Goal: Information Seeking & Learning: Understand process/instructions

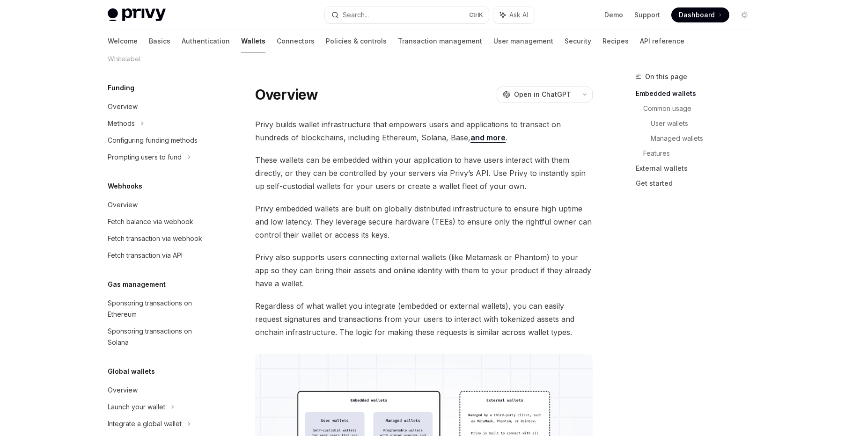
scroll to position [373, 0]
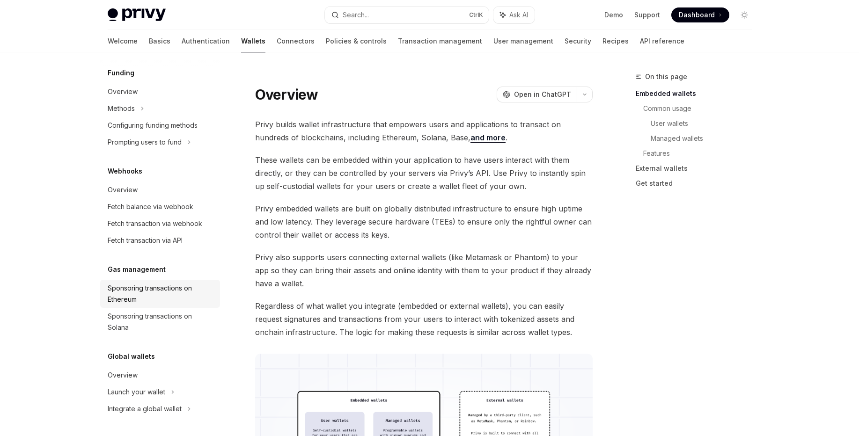
click at [148, 291] on div "Sponsoring transactions on Ethereum" at bounding box center [161, 294] width 107 height 22
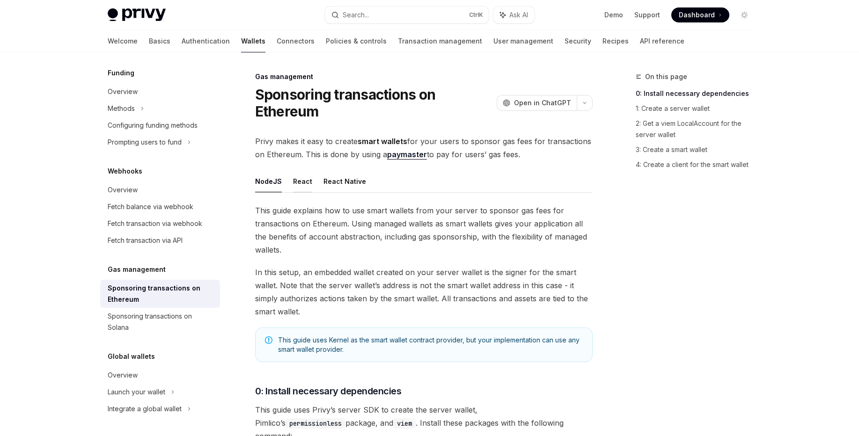
click at [304, 182] on button "React" at bounding box center [302, 181] width 19 height 22
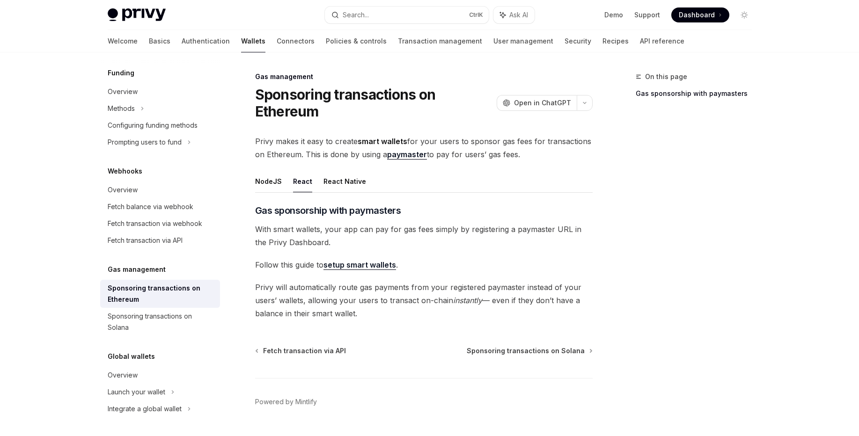
scroll to position [23, 0]
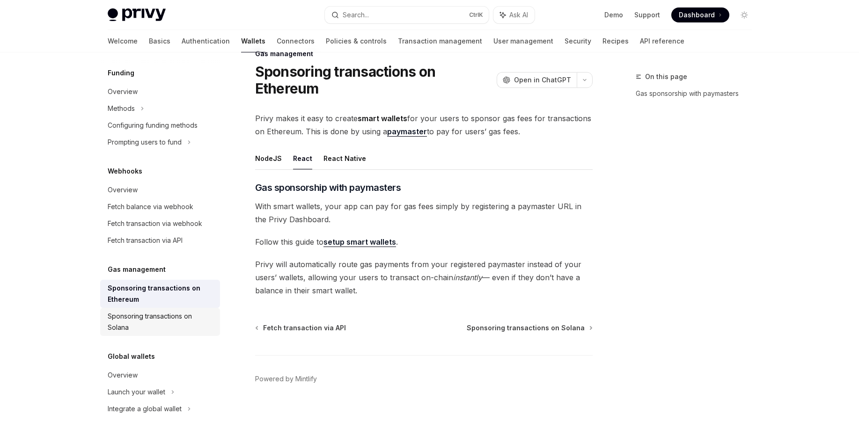
click at [177, 315] on div "Sponsoring transactions on Solana" at bounding box center [161, 322] width 107 height 22
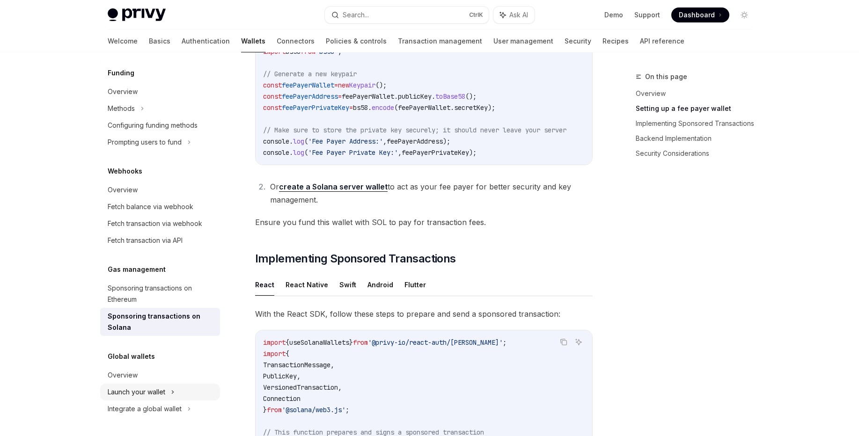
scroll to position [528, 0]
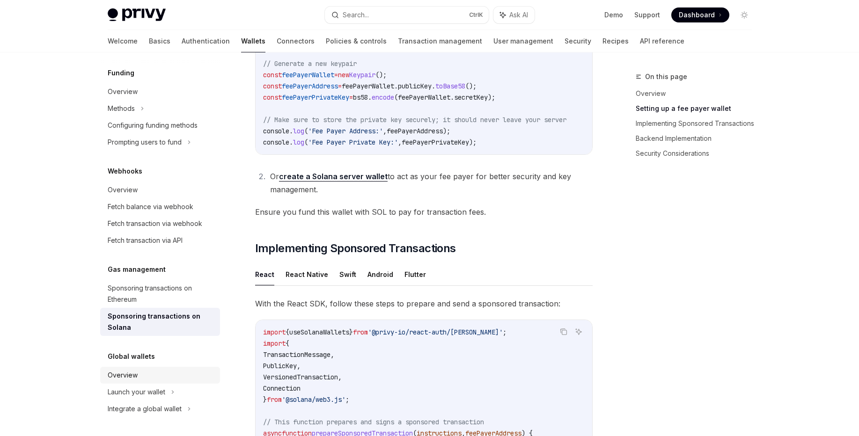
click at [139, 378] on div "Overview" at bounding box center [161, 375] width 107 height 11
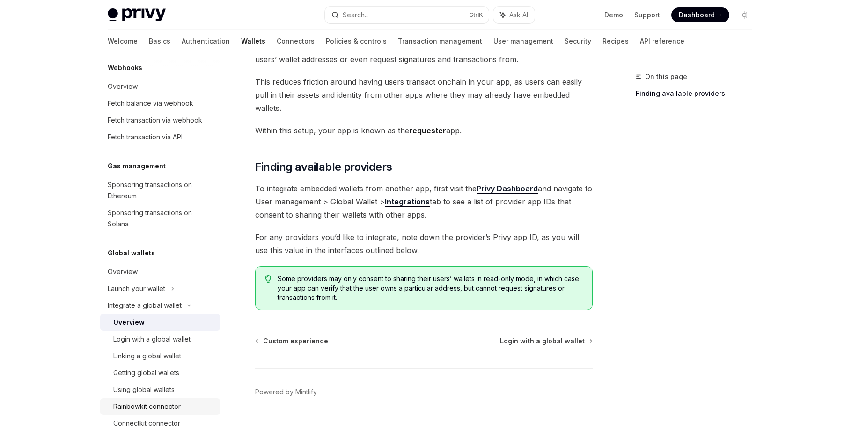
scroll to position [491, 0]
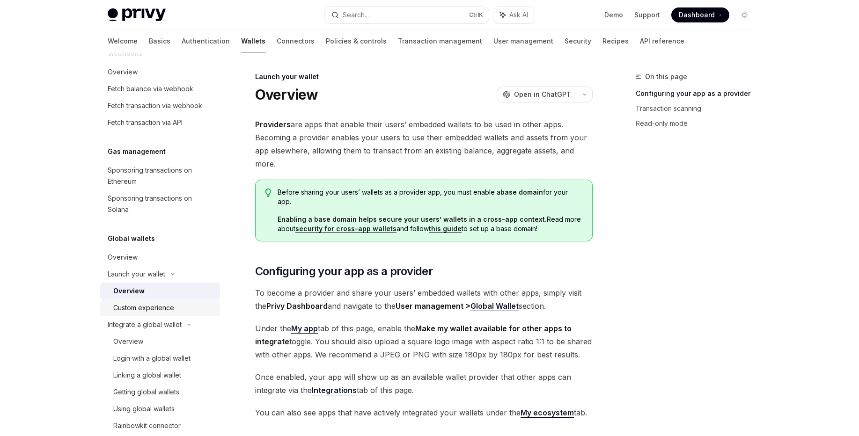
click at [151, 310] on div "Custom experience" at bounding box center [143, 307] width 61 height 11
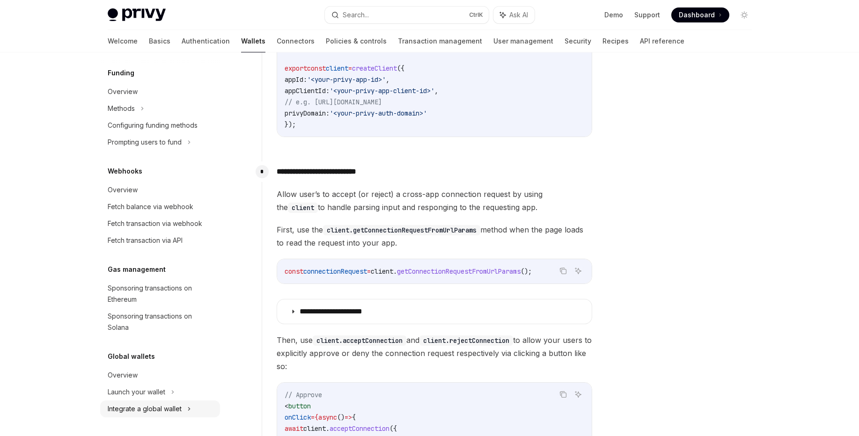
scroll to position [337, 0]
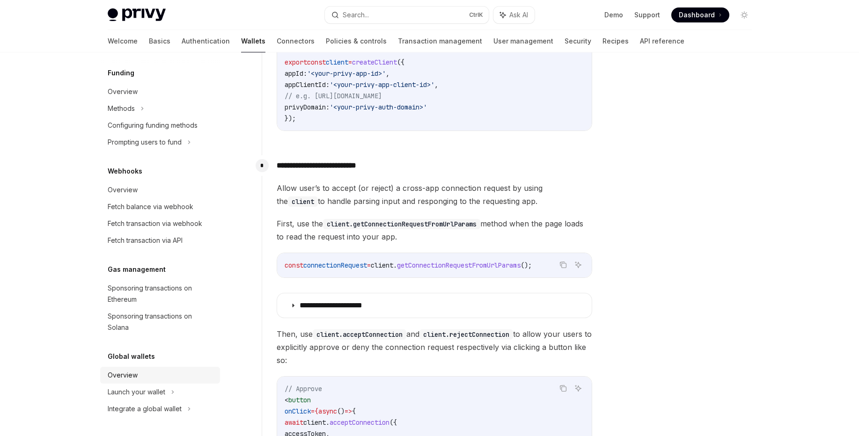
click at [144, 373] on div "Overview" at bounding box center [161, 375] width 107 height 11
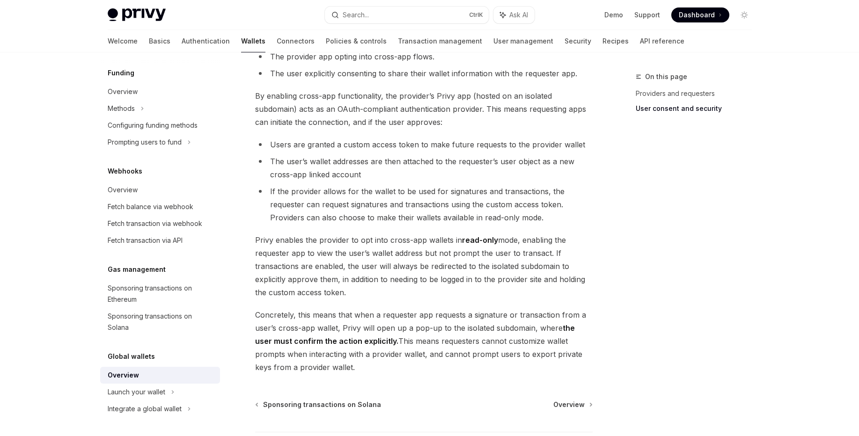
scroll to position [393, 0]
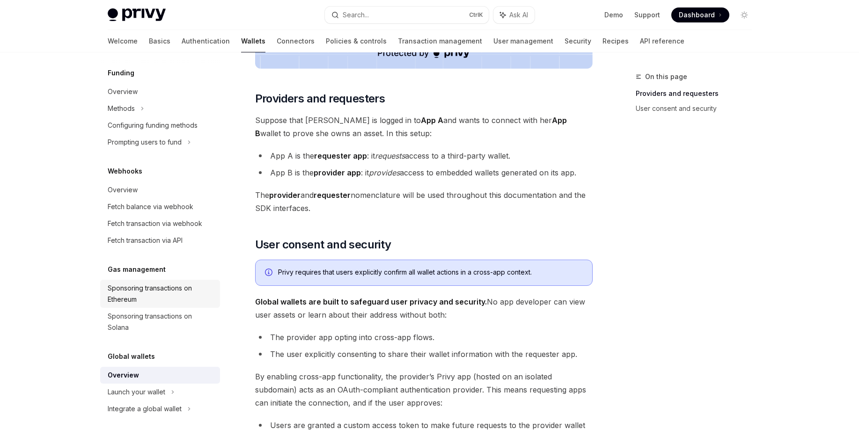
click at [130, 294] on div "Sponsoring transactions on Ethereum" at bounding box center [161, 294] width 107 height 22
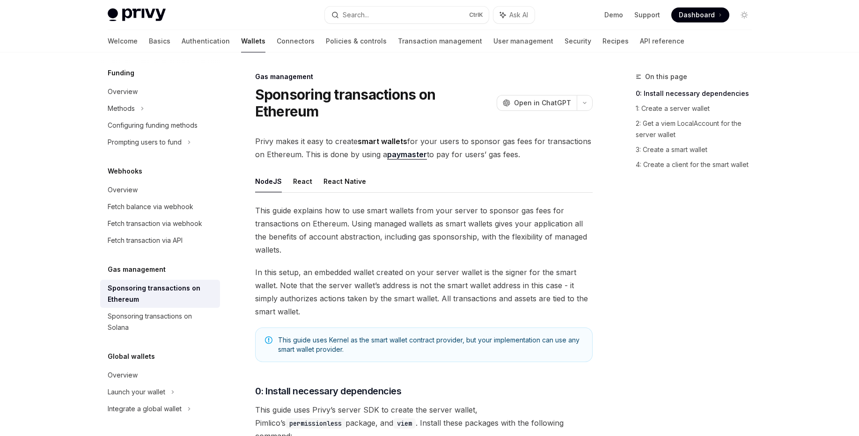
scroll to position [149, 0]
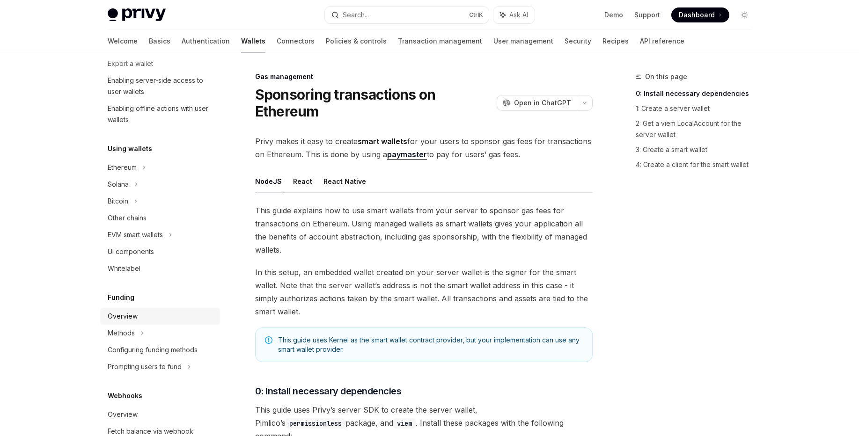
click at [128, 312] on div "Overview" at bounding box center [123, 316] width 30 height 11
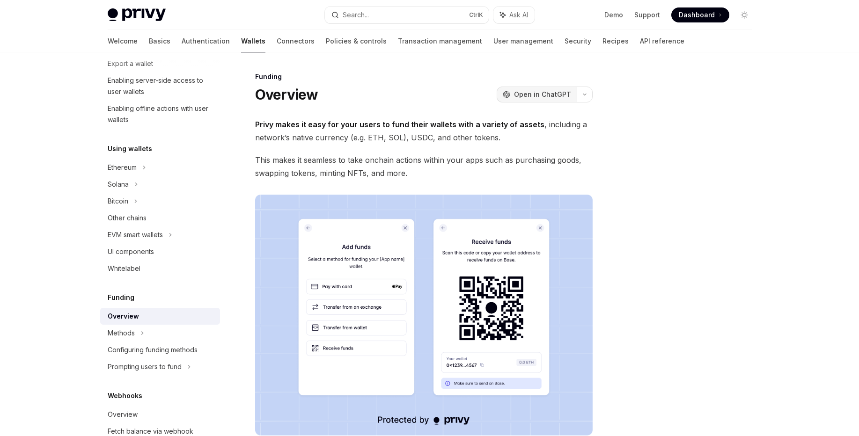
click at [549, 97] on span "Open in ChatGPT" at bounding box center [542, 94] width 57 height 9
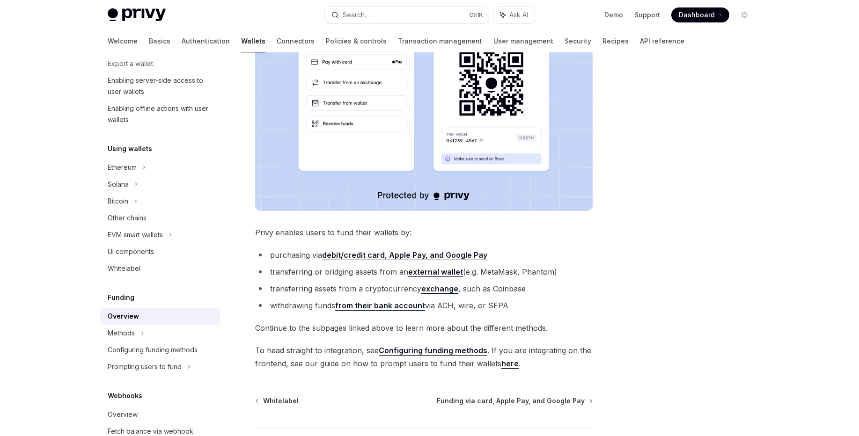
scroll to position [281, 0]
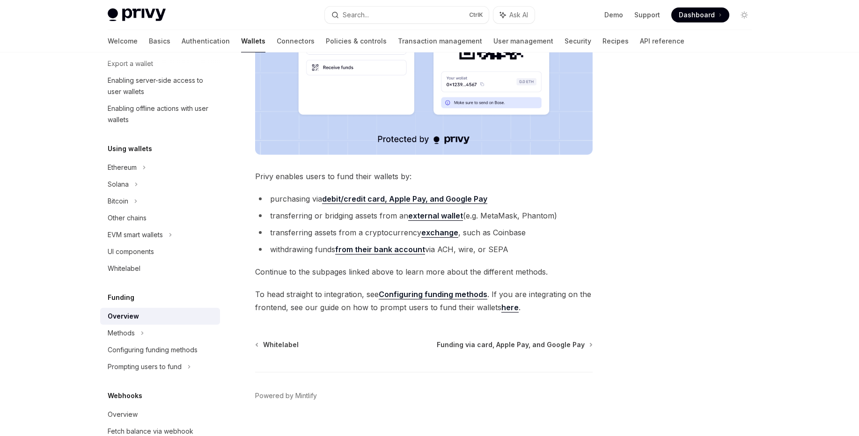
click at [426, 294] on link "Configuring funding methods" at bounding box center [433, 295] width 109 height 10
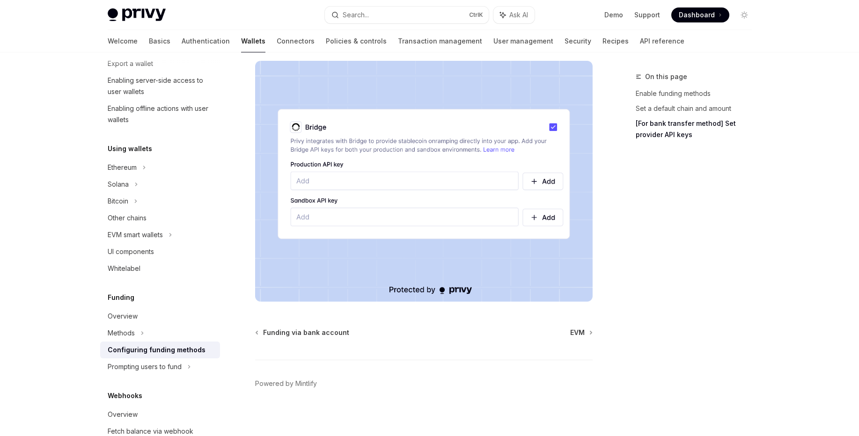
scroll to position [860, 0]
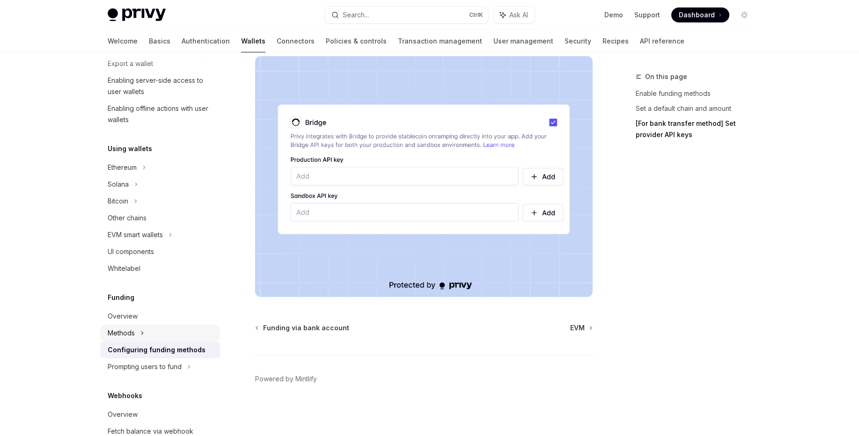
click at [120, 19] on div "Methods" at bounding box center [126, 12] width 36 height 11
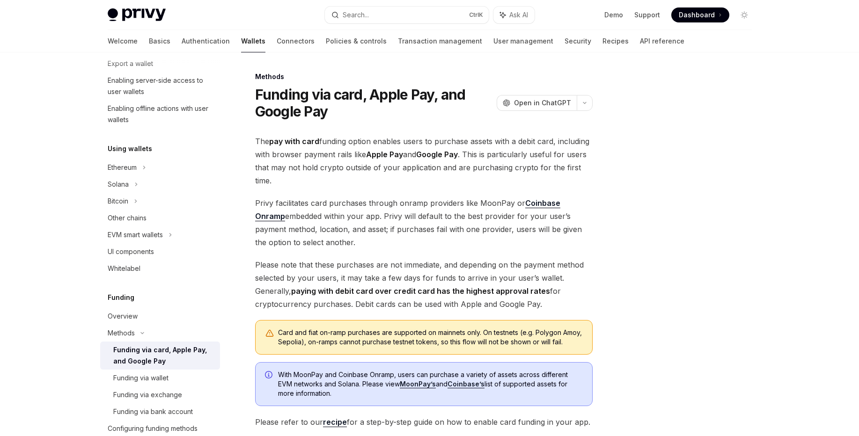
scroll to position [194, 0]
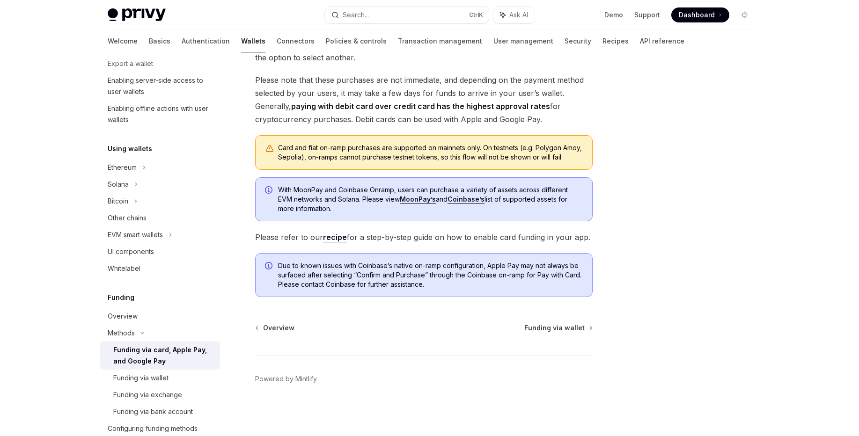
click at [330, 240] on link "recipe" at bounding box center [335, 238] width 24 height 10
type textarea "*"
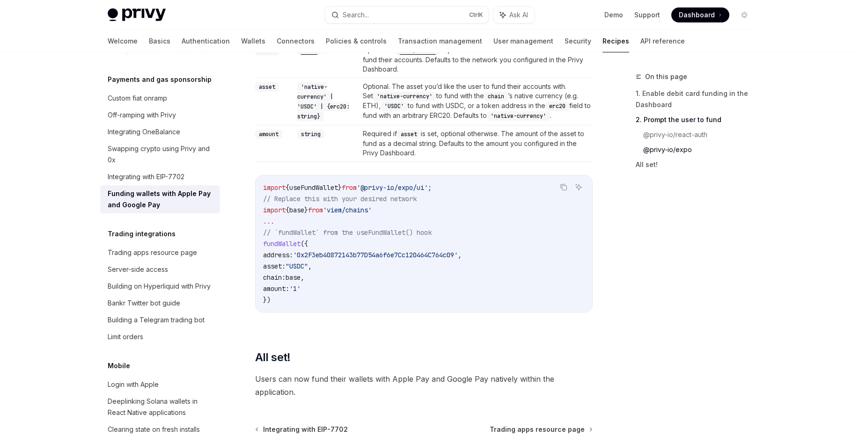
scroll to position [1123, 0]
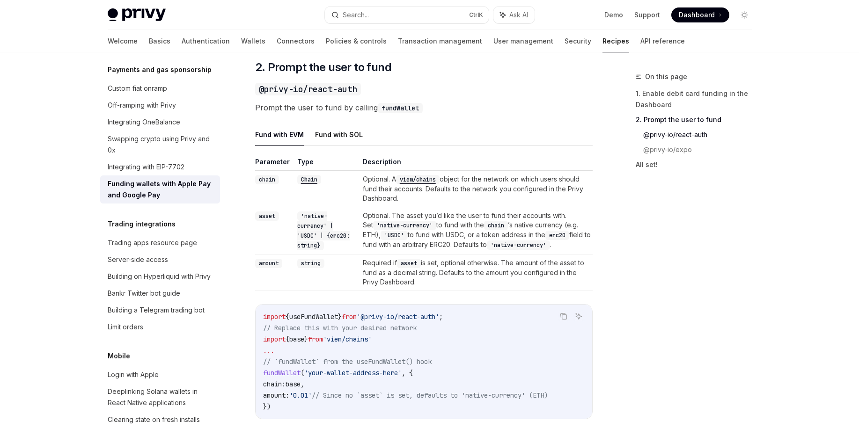
scroll to position [783, 0]
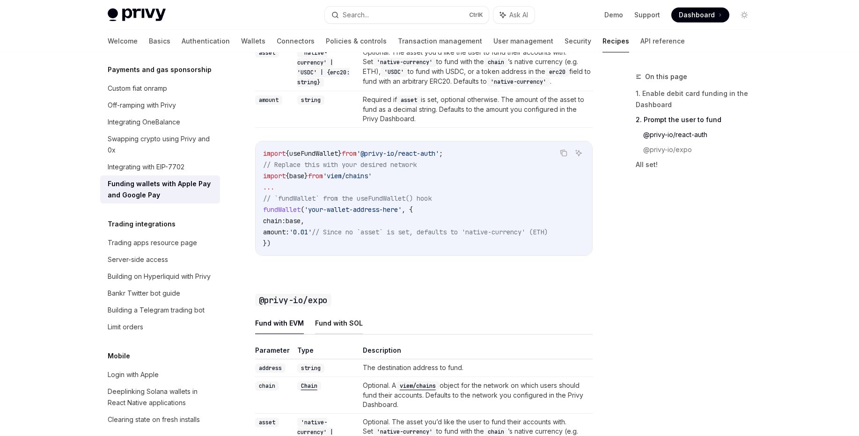
click at [339, 332] on button "Fund with SOL" at bounding box center [339, 323] width 48 height 22
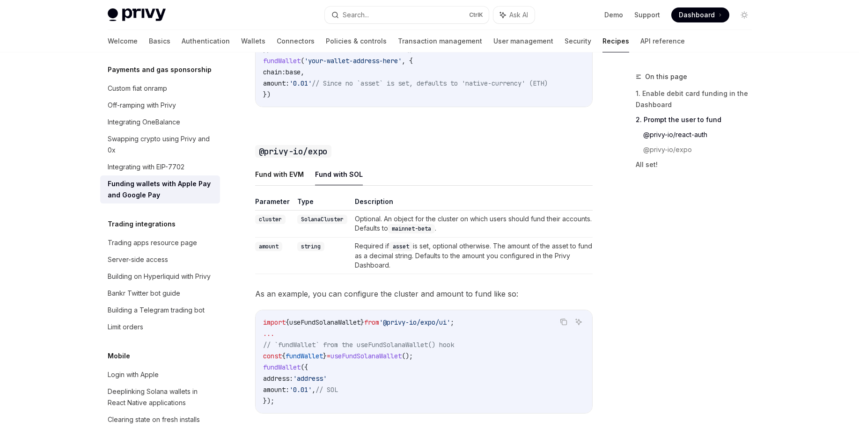
scroll to position [952, 0]
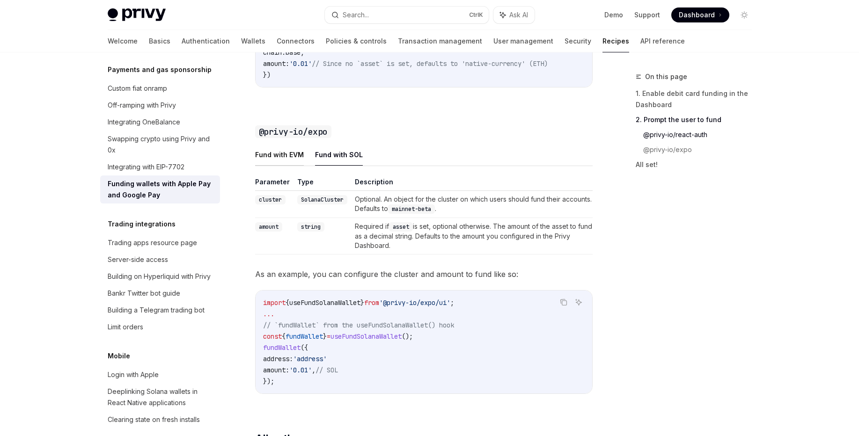
click at [263, 166] on button "Fund with EVM" at bounding box center [279, 155] width 49 height 22
type textarea "*"
